Goal: Transaction & Acquisition: Purchase product/service

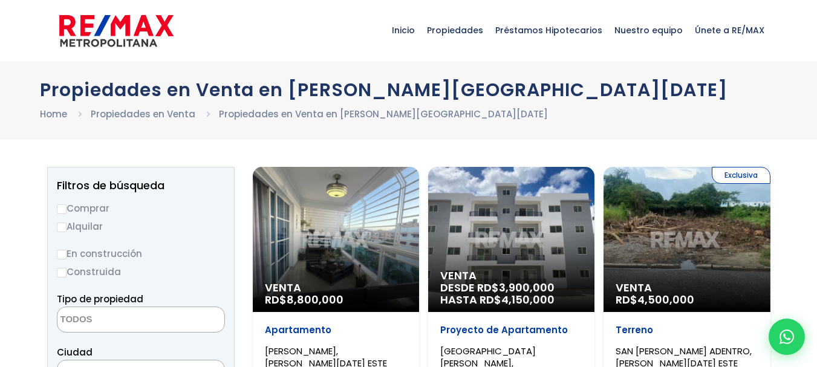
select select
click at [375, 226] on div "Venta RD$ 8,800,000" at bounding box center [336, 239] width 166 height 145
select select
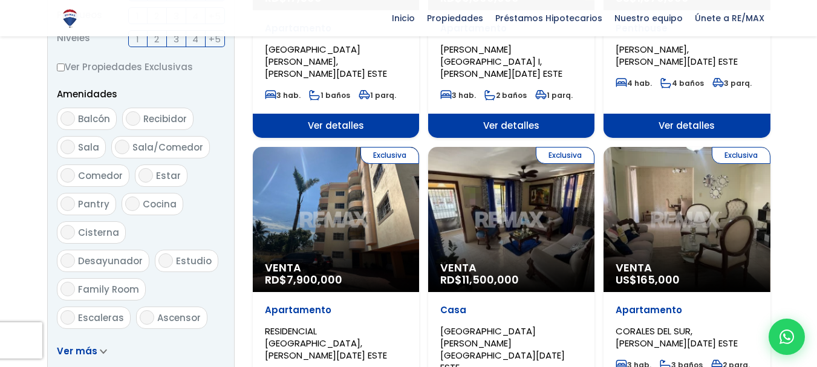
scroll to position [605, 0]
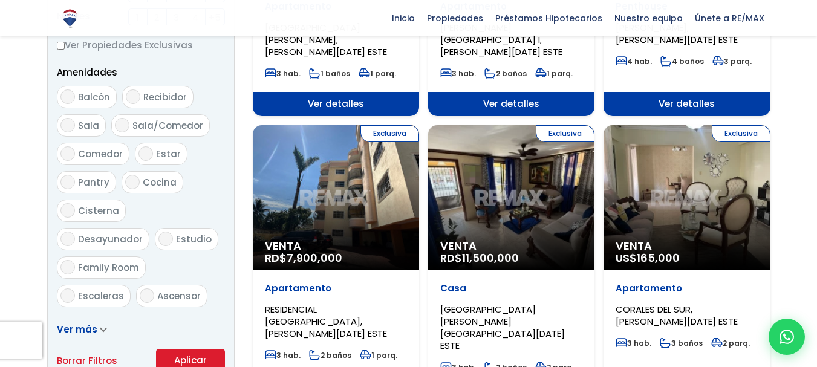
click at [549, 180] on div "Exclusiva Venta RD$ 11,500,000" at bounding box center [511, 197] width 166 height 145
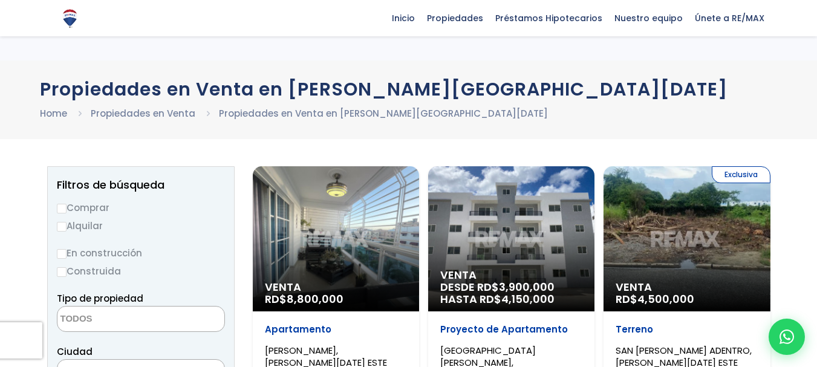
select select
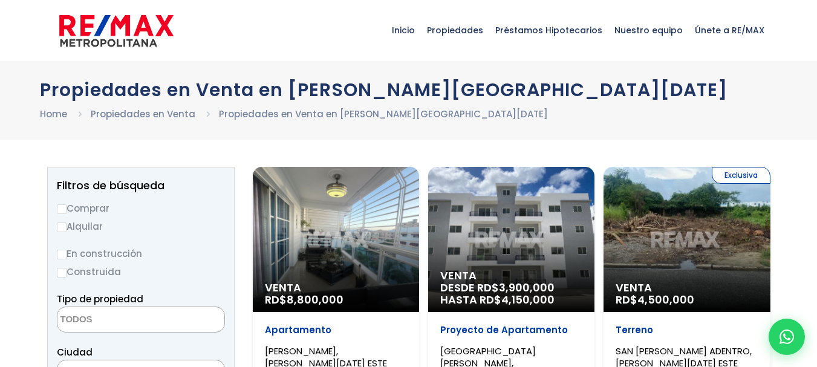
select select
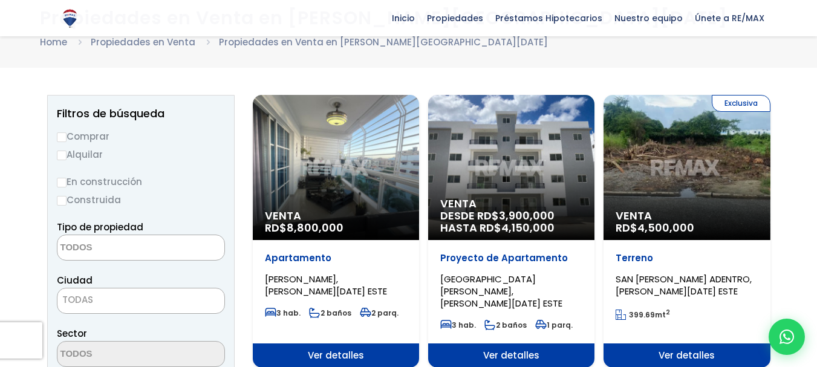
scroll to position [60, 0]
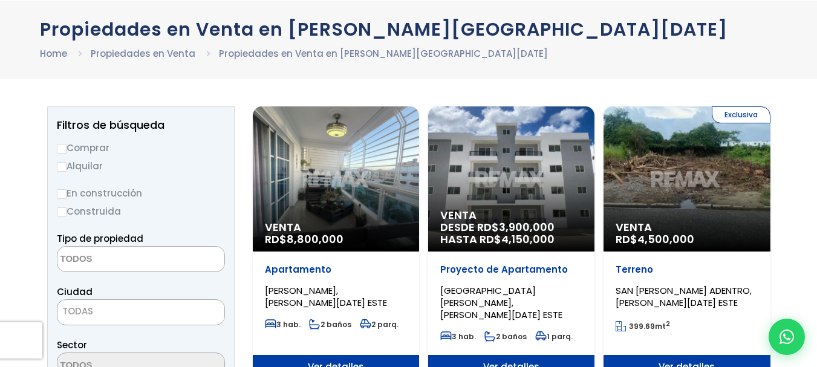
click at [513, 182] on div "Venta DESDE RD$ 3,900,000 HASTA RD$ 4,150,000" at bounding box center [511, 178] width 166 height 145
